Goal: Browse casually: Explore the website without a specific task or goal

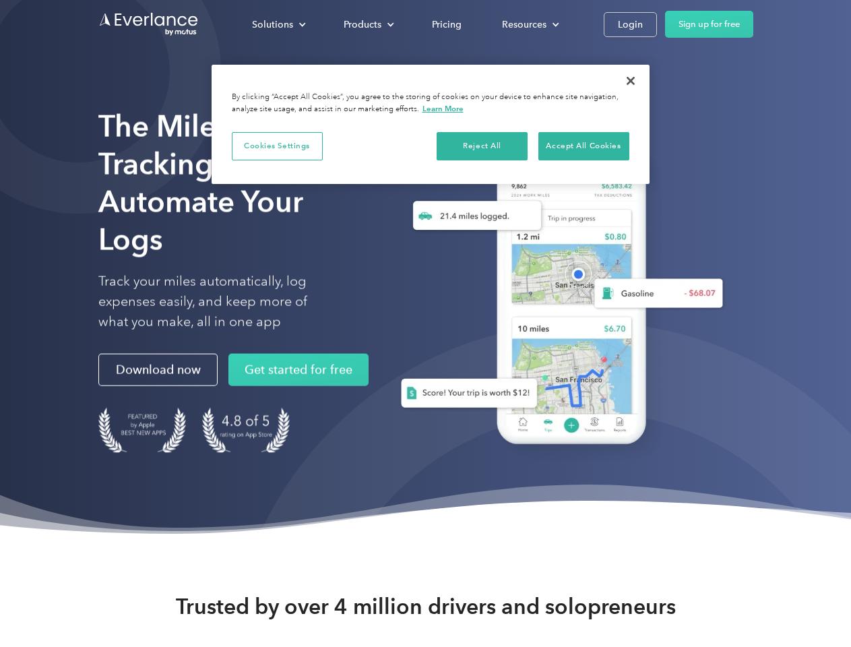
click at [278, 24] on div "Solutions" at bounding box center [272, 24] width 41 height 17
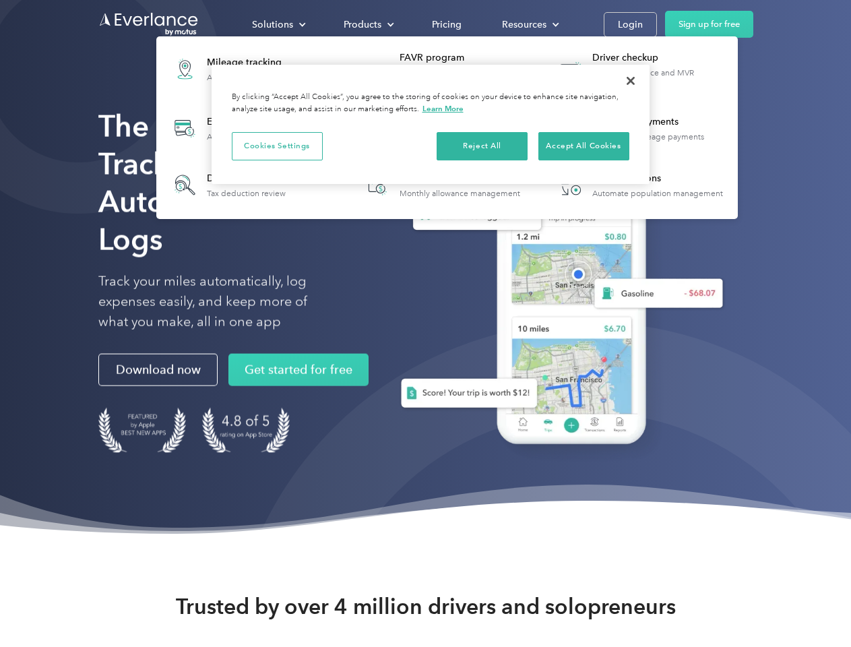
click at [367, 24] on div "Products" at bounding box center [363, 24] width 38 height 17
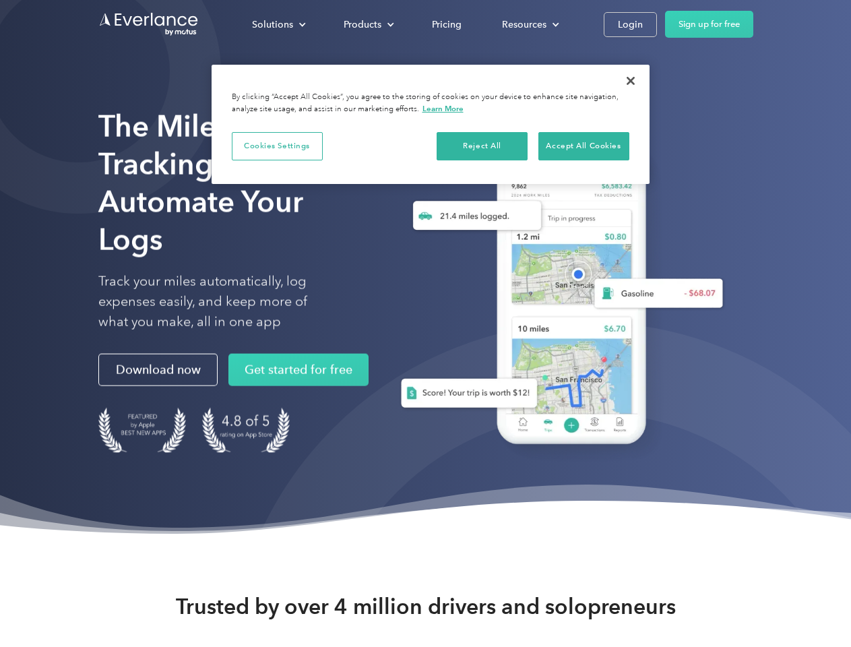
click at [529, 24] on div "Resources" at bounding box center [524, 24] width 44 height 17
click at [277, 146] on button "Cookies Settings" at bounding box center [277, 146] width 91 height 28
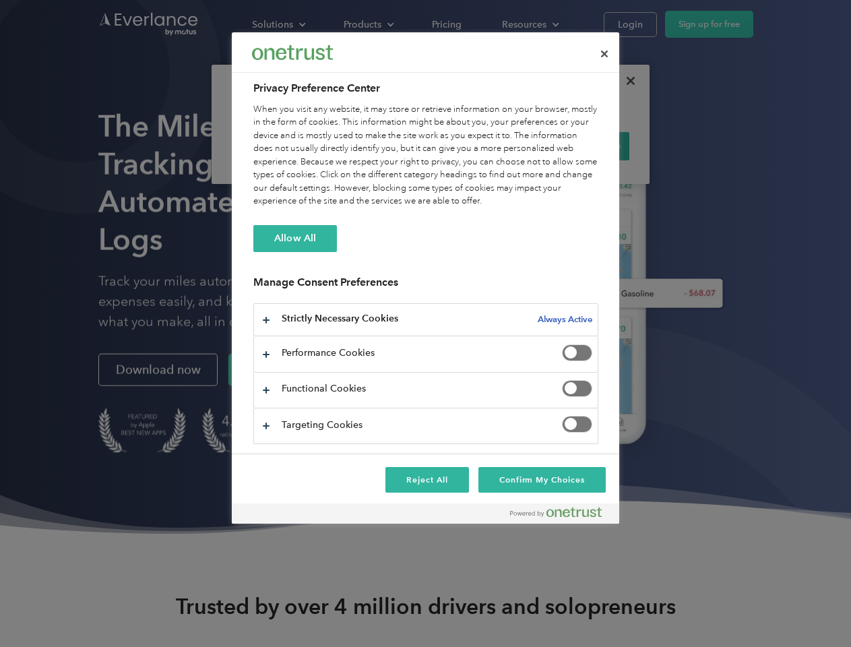
click at [483, 146] on div "When you visit any website, it may store or retrieve information on your browse…" at bounding box center [425, 155] width 345 height 105
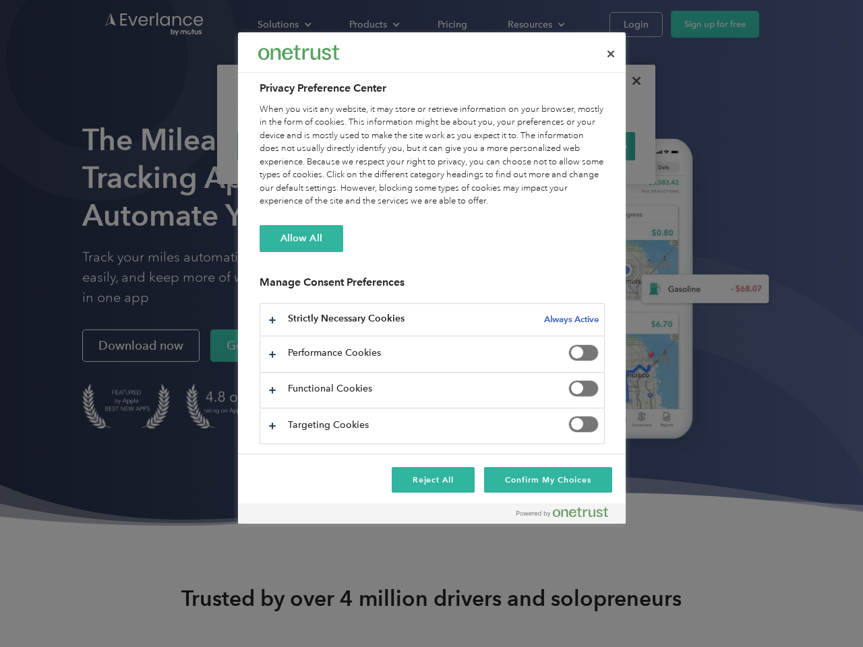
click at [584, 146] on div "When you visit any website, it may store or retrieve information on your browse…" at bounding box center [431, 155] width 345 height 105
click at [631, 81] on div at bounding box center [431, 323] width 863 height 647
